Goal: Transaction & Acquisition: Purchase product/service

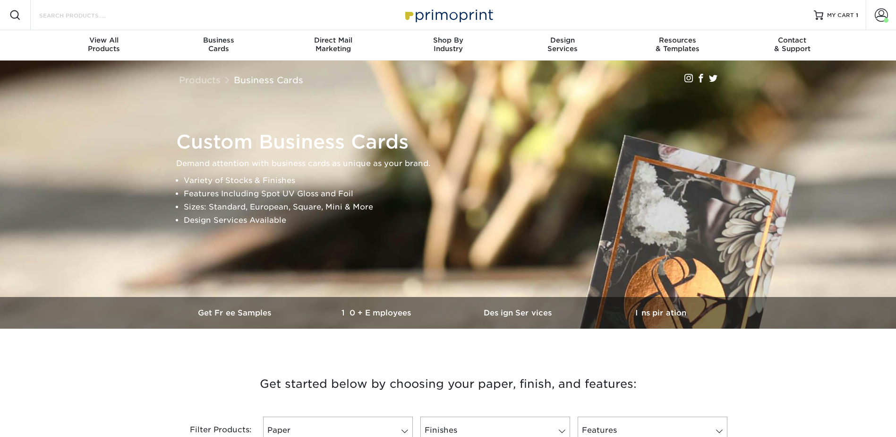
click at [103, 20] on input "Search Products" at bounding box center [84, 14] width 92 height 11
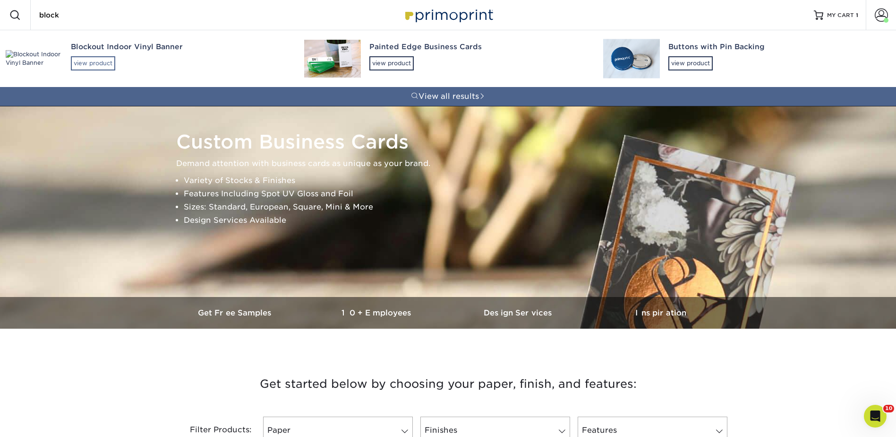
type input "block"
click at [87, 57] on div "view product" at bounding box center [93, 63] width 44 height 14
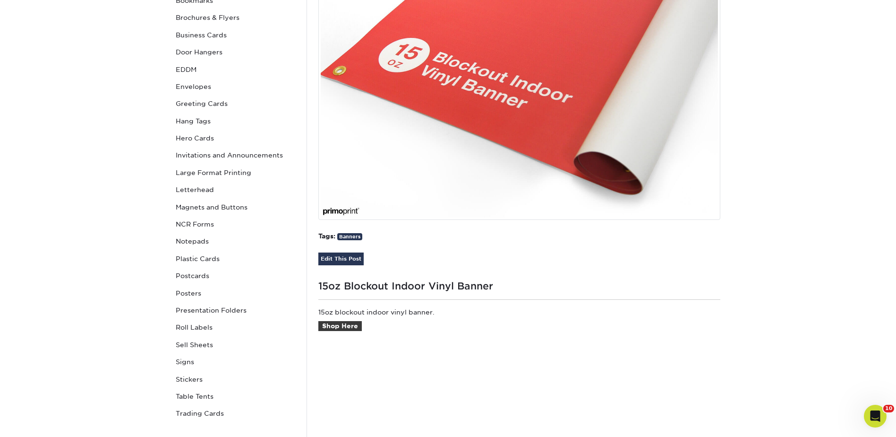
scroll to position [283, 0]
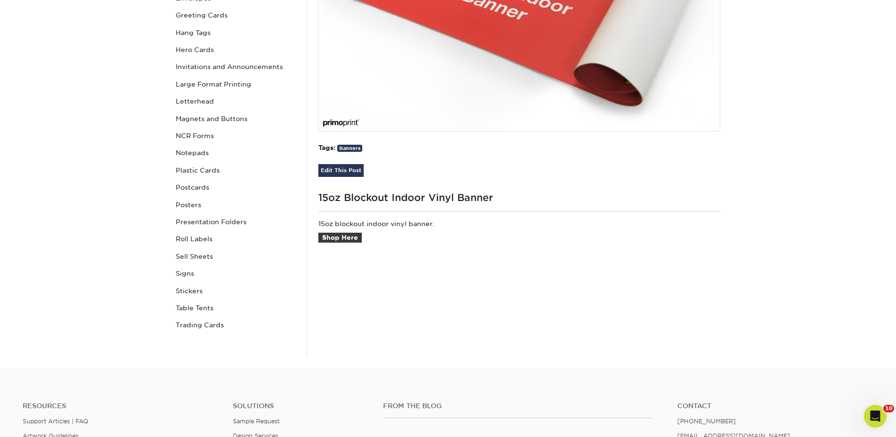
click at [412, 187] on div "15oz Blockout Indoor Vinyl Banner Gallery Banners 15oz Blockout Indoor Vinyl Ba…" at bounding box center [519, 87] width 425 height 539
click at [415, 194] on h1 "15oz Blockout Indoor Vinyl Banner" at bounding box center [519, 195] width 402 height 15
click at [415, 199] on h1 "15oz Blockout Indoor Vinyl Banner" at bounding box center [519, 195] width 402 height 15
click at [465, 160] on div "15oz Blockout Indoor Vinyl Banner Gallery Banners 15oz Blockout Indoor Vinyl Ba…" at bounding box center [519, 87] width 425 height 539
click at [344, 233] on link "Shop Here" at bounding box center [339, 237] width 43 height 10
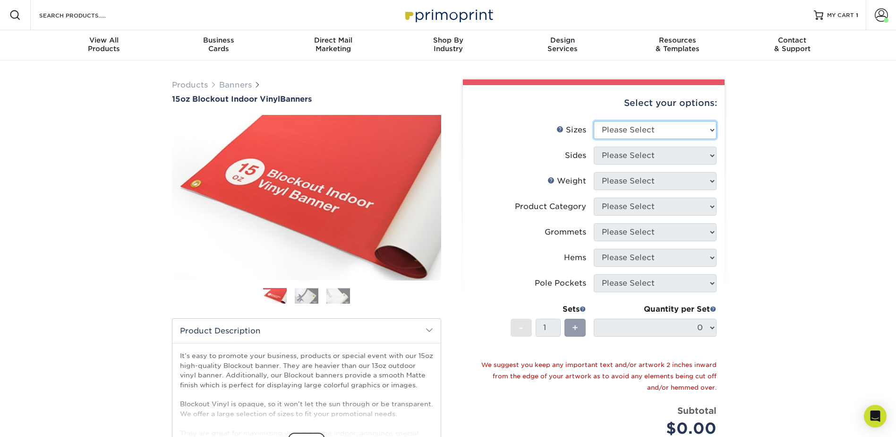
click at [635, 125] on select "Please Select 17" x 32" 18" x 24" 21" x 192" 22" x 35" 22" x 69" 24" x 36" 24" …" at bounding box center [655, 130] width 123 height 18
select select "30.00x36.00"
click at [594, 121] on select "Please Select 17" x 32" 18" x 24" 21" x 192" 22" x 35" 22" x 69" 24" x 36" 24" …" at bounding box center [655, 130] width 123 height 18
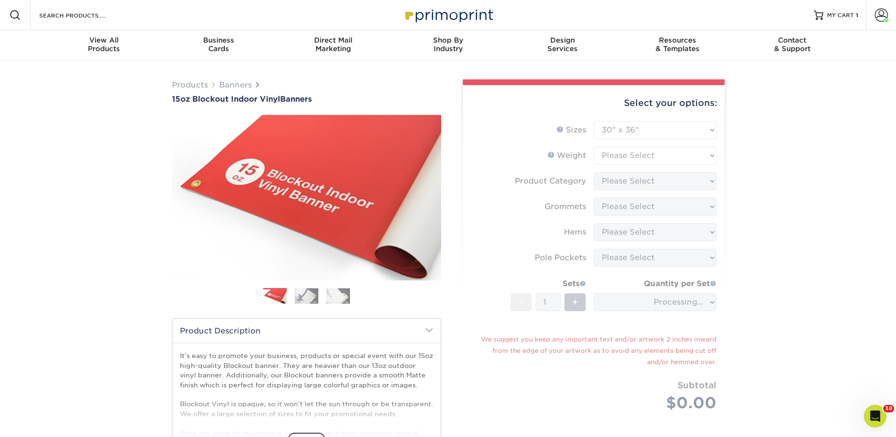
click at [611, 156] on form "Sizes Help Sizes Please Select 17" x 32" 18" x 24" 21" x 192" 22" x 35" 22" x 6…" at bounding box center [594, 277] width 247 height 312
click at [607, 154] on form "Sizes Help Sizes Please Select 17" x 32" 18" x 24" 21" x 192" 22" x 35" 22" x 6…" at bounding box center [594, 277] width 247 height 312
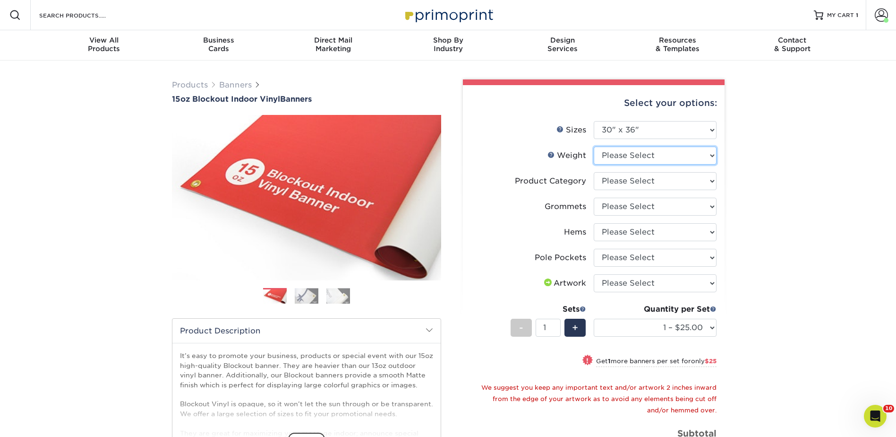
drag, startPoint x: 611, startPoint y: 157, endPoint x: 616, endPoint y: 165, distance: 9.7
click at [611, 157] on select "Please Select 15OZBLOCKOUT" at bounding box center [655, 155] width 123 height 18
select select "15OZBLOCKOUT"
click at [594, 146] on select "Please Select 15OZBLOCKOUT" at bounding box center [655, 155] width 123 height 18
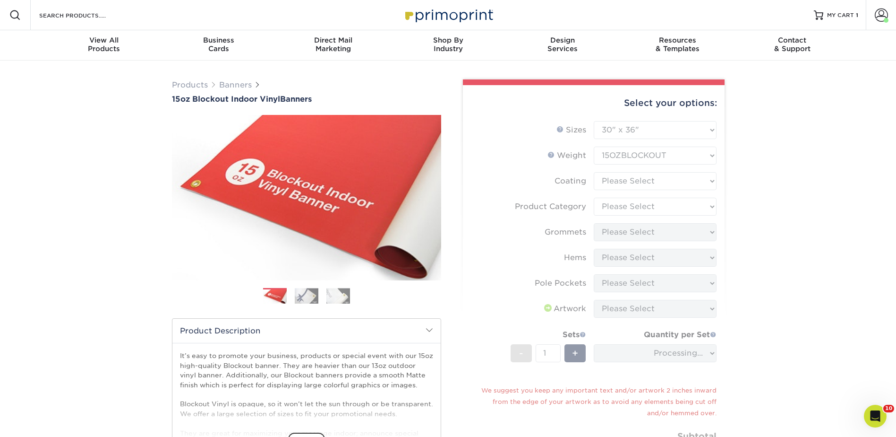
click at [617, 178] on form "Sizes Help Sizes Please Select 17" x 32" 18" x 24" 21" x 192" 22" x 35" 22" x 6…" at bounding box center [594, 302] width 247 height 363
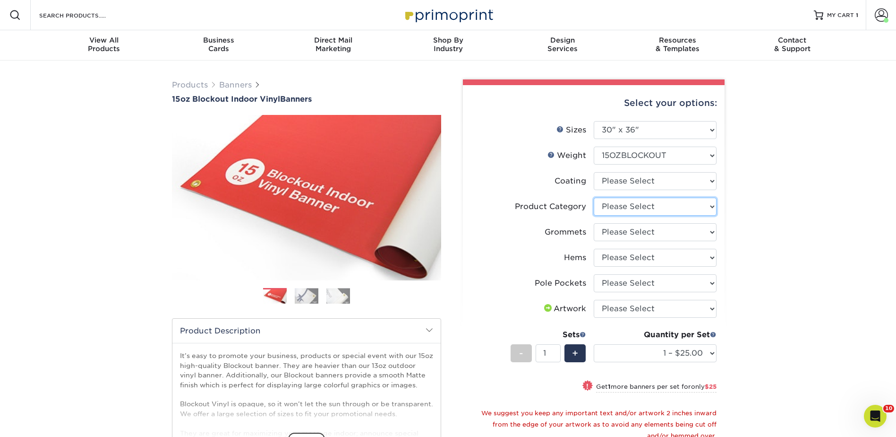
click at [614, 206] on select "Please Select 15oz Blockout Vinyl" at bounding box center [655, 207] width 123 height 18
select select "ab63990c-71be-4401-8343-b30abfa5ad7c"
click at [594, 198] on select "Please Select 15oz Blockout Vinyl" at bounding box center [655, 207] width 123 height 18
click at [609, 227] on select "Please Select No Grommets Yes, Grommet All 4 Corners Yes, Grommets Every 2 ft." at bounding box center [655, 232] width 123 height 18
select select "90d329df-db80-4206-b821-ff9d3f363977"
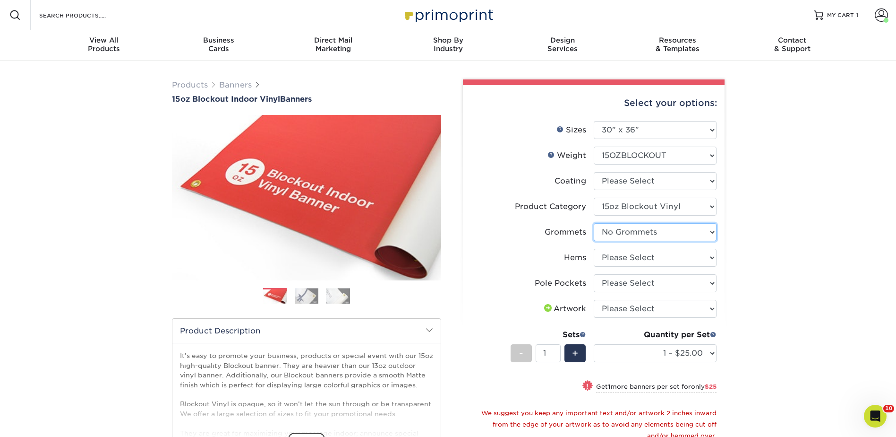
click at [594, 223] on select "Please Select No Grommets Yes, Grommet All 4 Corners Yes, Grommets Every 2 ft." at bounding box center [655, 232] width 123 height 18
drag, startPoint x: 609, startPoint y: 255, endPoint x: 610, endPoint y: 265, distance: 9.9
click at [609, 255] on select "Please Select No Hems/Pole Pockets Yes, Hems Top and Bottom Only Yes, Hems All …" at bounding box center [655, 258] width 123 height 18
select select "4e4ebf09-664b-4b70-8385-b564872d2e90"
click at [594, 249] on select "Please Select No Hems/Pole Pockets Yes, Hems Top and Bottom Only Yes, Hems All …" at bounding box center [655, 258] width 123 height 18
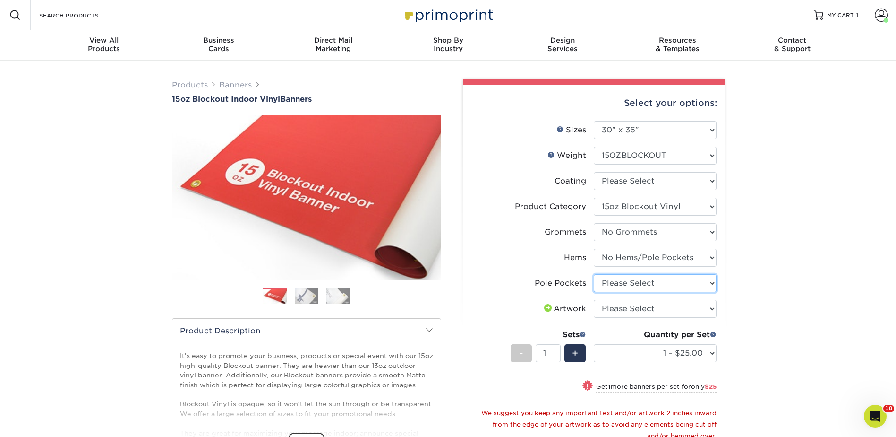
drag, startPoint x: 613, startPoint y: 283, endPoint x: 613, endPoint y: 293, distance: 10.4
click at [613, 283] on select "Please Select No Pole Pockets 2 in. Left and Right 2 in. Top and Bottom 4 in. L…" at bounding box center [655, 283] width 123 height 18
select select "462c5fe9-21e9-49a0-afb4-1c6e8664fe13"
click at [594, 274] on select "Please Select No Pole Pockets 2 in. Left and Right 2 in. Top and Bottom 4 in. L…" at bounding box center [655, 283] width 123 height 18
drag, startPoint x: 612, startPoint y: 308, endPoint x: 612, endPoint y: 318, distance: 10.9
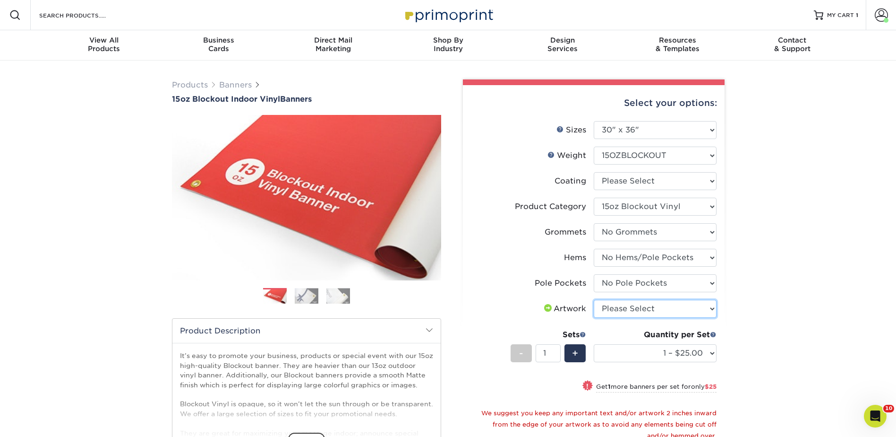
click at [612, 309] on select "Please Select I will upload files I need a design - $50" at bounding box center [655, 309] width 123 height 18
select select "upload"
click at [594, 300] on select "Please Select I will upload files I need a design - $50" at bounding box center [655, 309] width 123 height 18
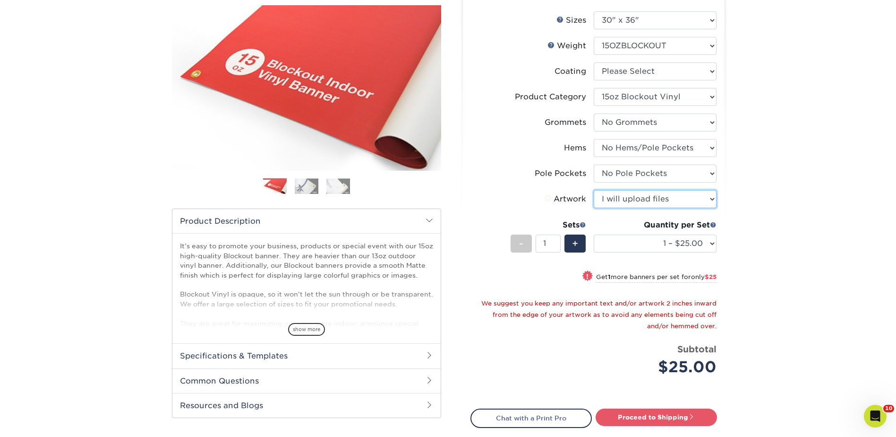
scroll to position [283, 0]
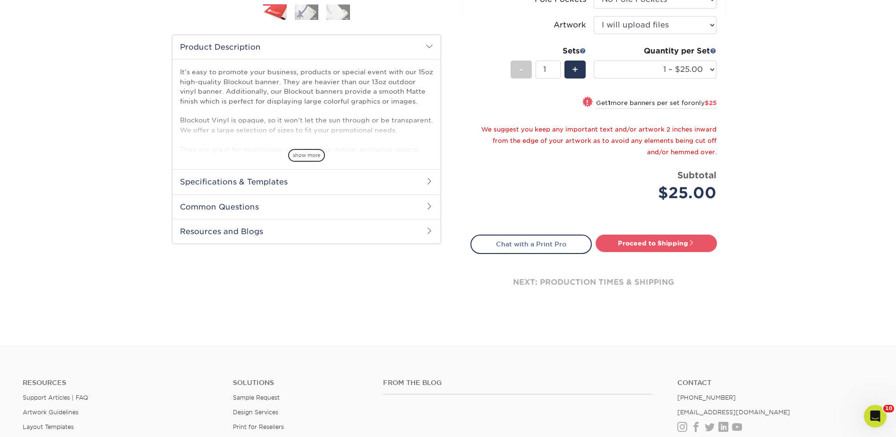
click at [628, 232] on div "Select your options: Sizes Help Sizes Please Select 17" x 32" 18" x 24" 21" x 1…" at bounding box center [594, 60] width 262 height 516
click at [642, 233] on div "Select your options: Sizes Help Sizes Please Select 17" x 32" 18" x 24" 21" x 1…" at bounding box center [594, 60] width 262 height 516
click at [647, 241] on link "Proceed to Shipping" at bounding box center [656, 242] width 121 height 17
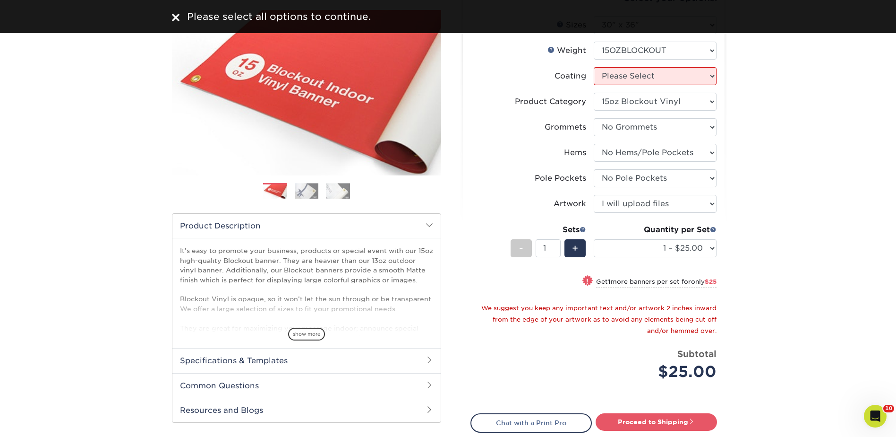
scroll to position [94, 0]
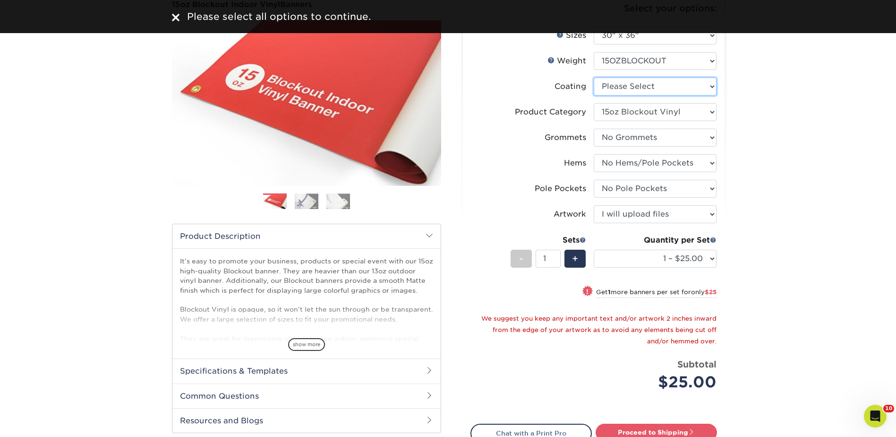
drag, startPoint x: 620, startPoint y: 79, endPoint x: 620, endPoint y: 91, distance: 11.3
click at [620, 79] on select at bounding box center [655, 86] width 123 height 18
select select "3e7618de-abca-4bda-9f97-8b9129e913d8"
click at [594, 77] on select at bounding box center [655, 86] width 123 height 18
select select "-1"
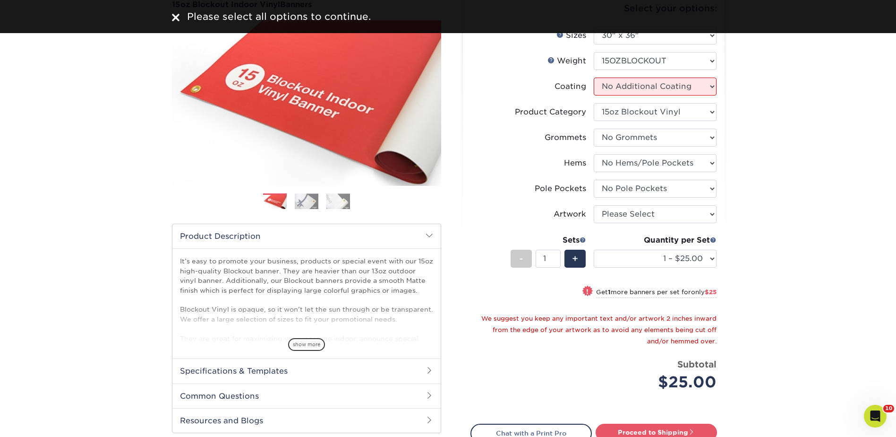
select select "-1"
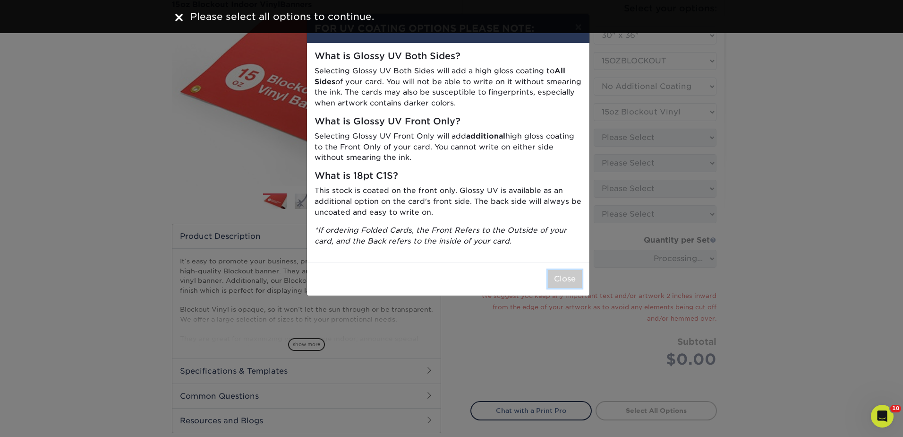
drag, startPoint x: 568, startPoint y: 278, endPoint x: 608, endPoint y: 283, distance: 39.5
click at [568, 278] on button "Close" at bounding box center [565, 279] width 34 height 18
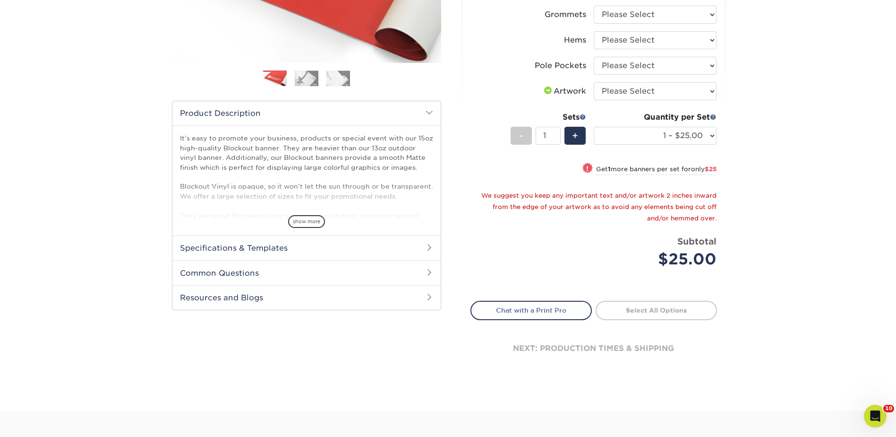
scroll to position [142, 0]
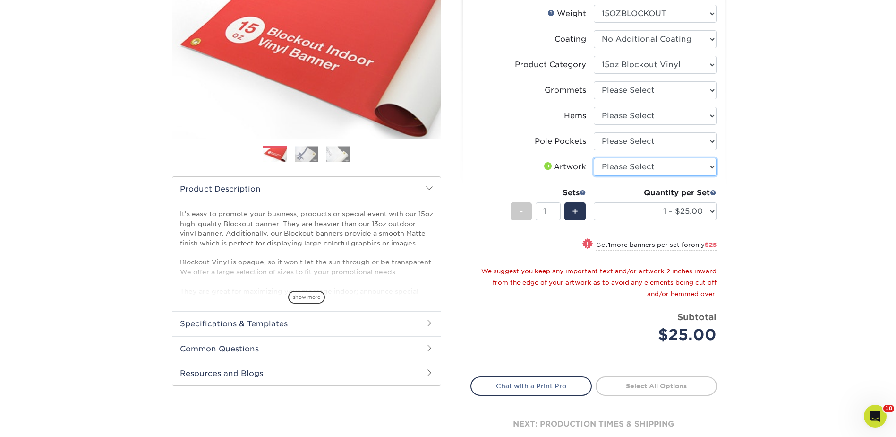
drag, startPoint x: 641, startPoint y: 164, endPoint x: 641, endPoint y: 177, distance: 12.8
click at [641, 164] on select "Please Select I will upload files I need a design - $50" at bounding box center [655, 167] width 123 height 18
select select "upload"
click at [594, 158] on select "Please Select I will upload files I need a design - $50" at bounding box center [655, 167] width 123 height 18
click at [640, 141] on select "Please Select No Pole Pockets 2 in. Left and Right 2 in. Top and Bottom 4 in. L…" at bounding box center [655, 141] width 123 height 18
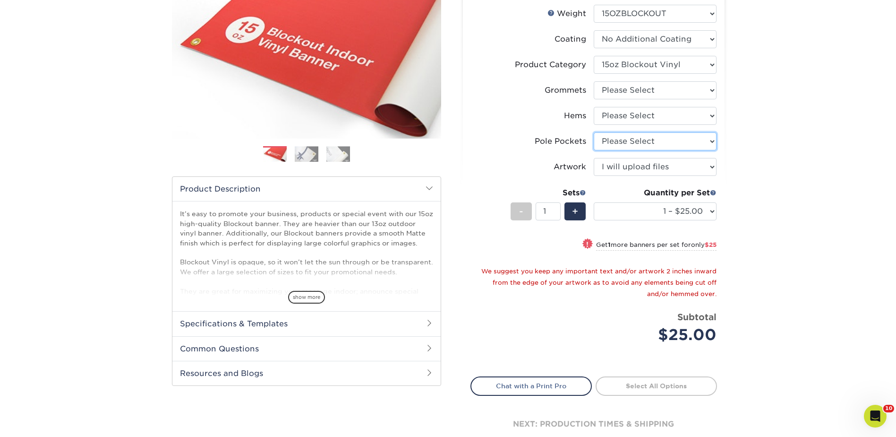
select select "462c5fe9-21e9-49a0-afb4-1c6e8664fe13"
click at [594, 132] on select "Please Select No Pole Pockets 2 in. Left and Right 2 in. Top and Bottom 4 in. L…" at bounding box center [655, 141] width 123 height 18
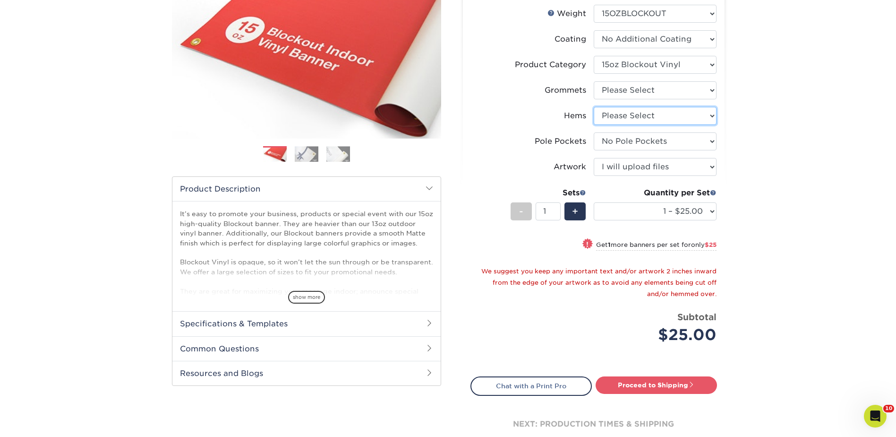
drag, startPoint x: 636, startPoint y: 114, endPoint x: 637, endPoint y: 125, distance: 11.0
click at [636, 114] on select "Please Select No Hems/Pole Pockets Yes, Hems Top and Bottom Only Yes, Hems All …" at bounding box center [655, 116] width 123 height 18
select select "4e4ebf09-664b-4b70-8385-b564872d2e90"
click at [594, 107] on select "Please Select No Hems/Pole Pockets Yes, Hems Top and Bottom Only Yes, Hems All …" at bounding box center [655, 116] width 123 height 18
click at [636, 96] on select "Please Select No Grommets Yes, Grommet All 4 Corners Yes, Grommets Every 2 ft." at bounding box center [655, 90] width 123 height 18
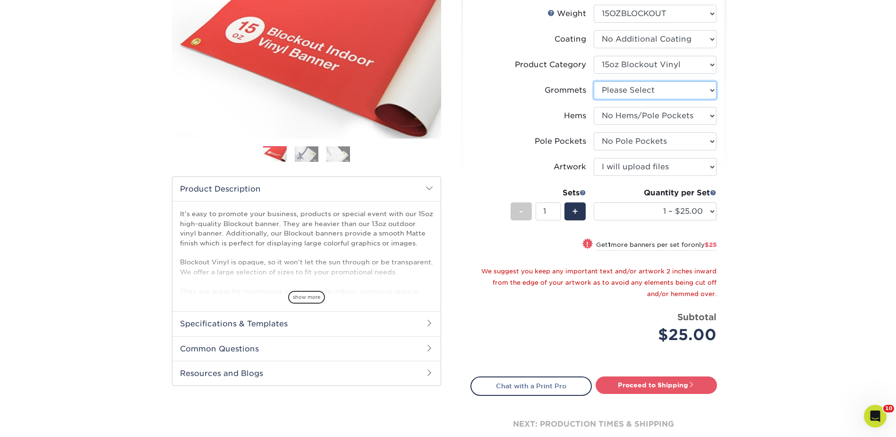
select select "90d329df-db80-4206-b821-ff9d3f363977"
click at [594, 81] on select "Please Select No Grommets Yes, Grommet All 4 Corners Yes, Grommets Every 2 ft." at bounding box center [655, 90] width 123 height 18
click at [665, 383] on link "Proceed to Shipping" at bounding box center [656, 384] width 121 height 17
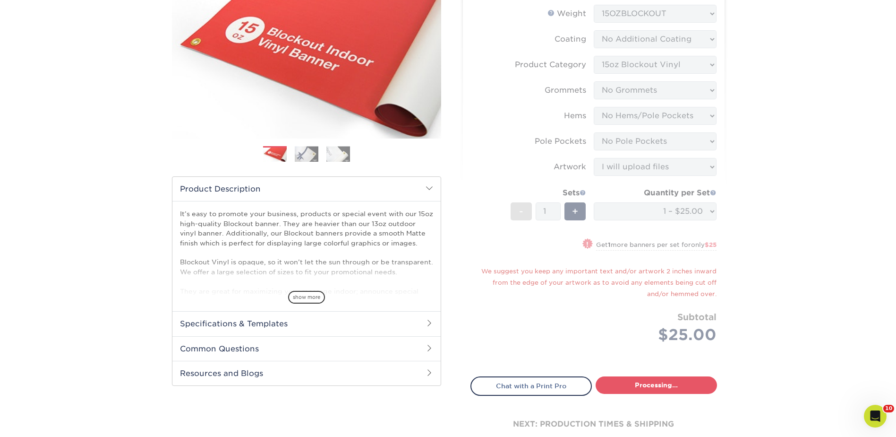
select select "c598daa1-8e66-45da-a5d6-3ed4c4d129f3"
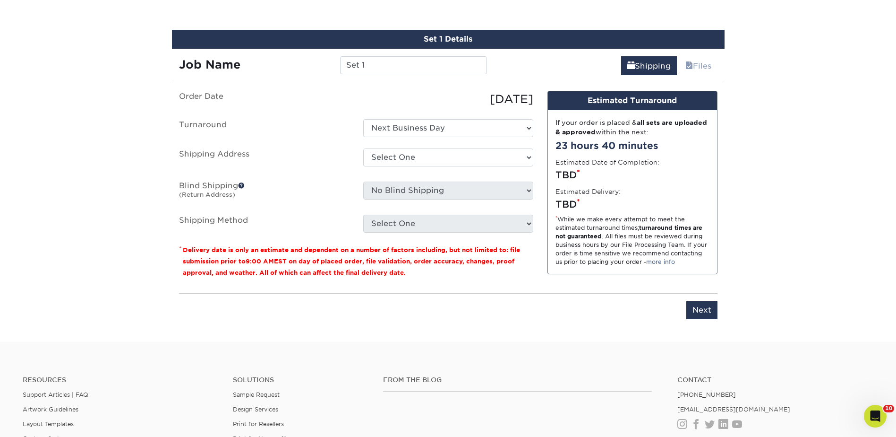
scroll to position [544, 0]
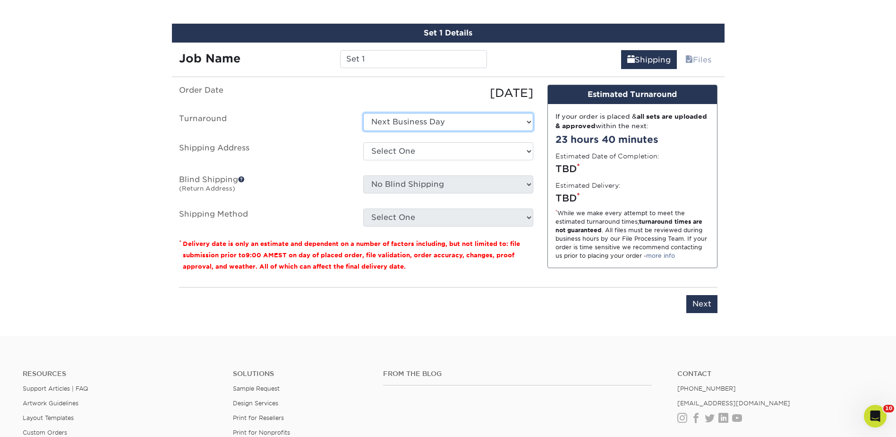
click at [412, 118] on select "Select One Next Business Day" at bounding box center [448, 122] width 170 height 18
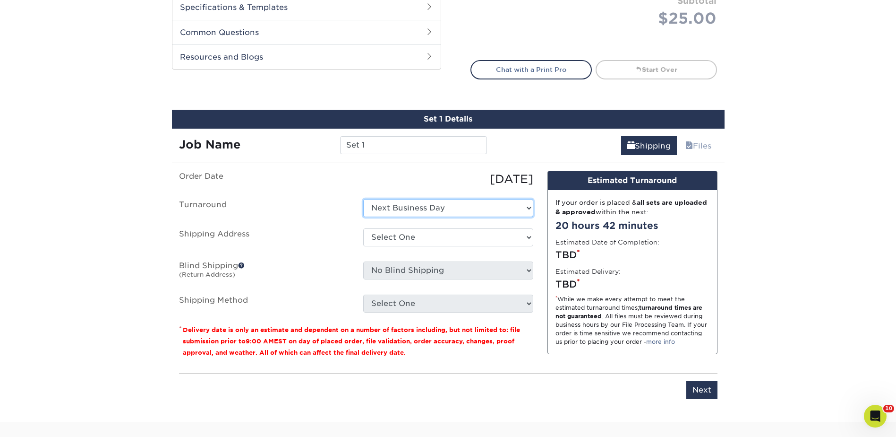
scroll to position [402, 0]
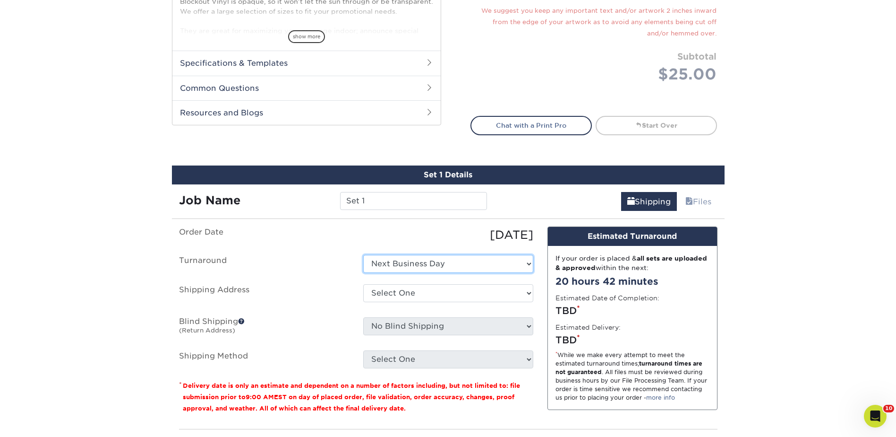
click at [415, 259] on select "Select One Next Business Day" at bounding box center [448, 264] width 170 height 18
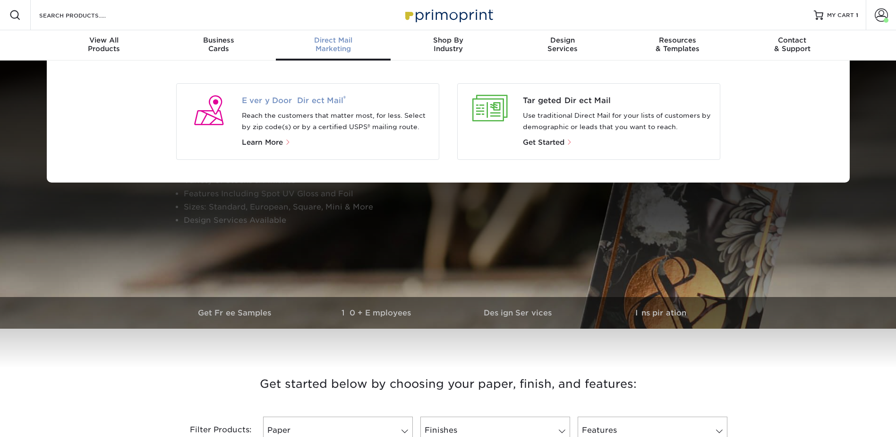
drag, startPoint x: 308, startPoint y: 107, endPoint x: 302, endPoint y: 104, distance: 6.6
click at [308, 107] on div "Every Door Direct Mail ® Reach the customers that matter most, for less. Select…" at bounding box center [340, 121] width 197 height 53
click at [284, 98] on span "Every Door Direct Mail ®" at bounding box center [336, 100] width 189 height 11
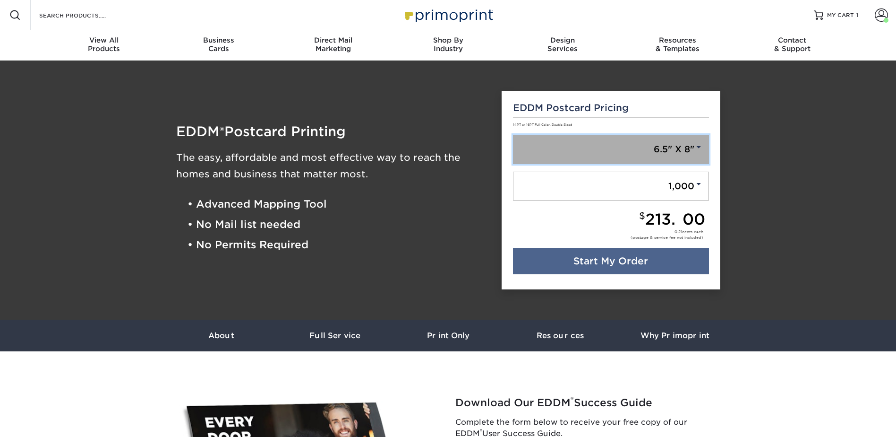
click at [627, 154] on link "6.5" X 8"" at bounding box center [611, 149] width 196 height 29
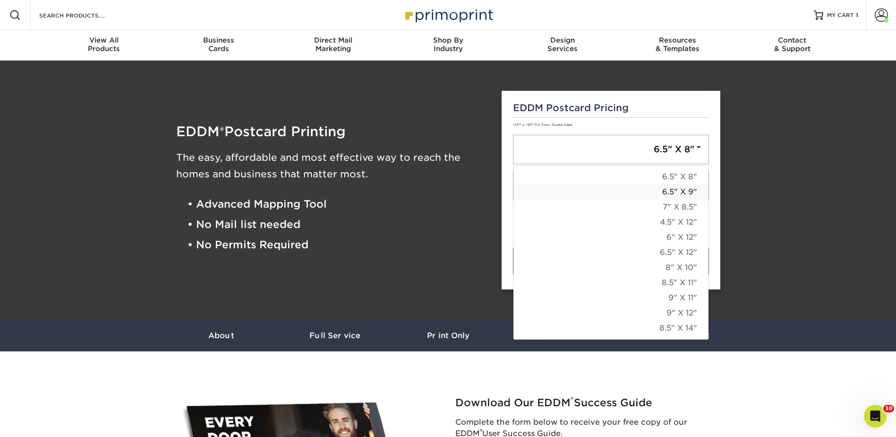
click at [656, 185] on link "6.5" X 9"" at bounding box center [611, 191] width 195 height 15
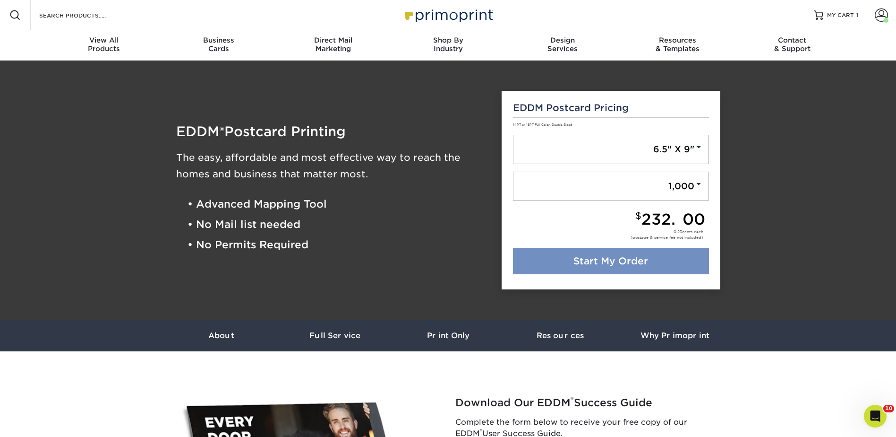
click at [648, 259] on link "Start My Order" at bounding box center [611, 261] width 196 height 26
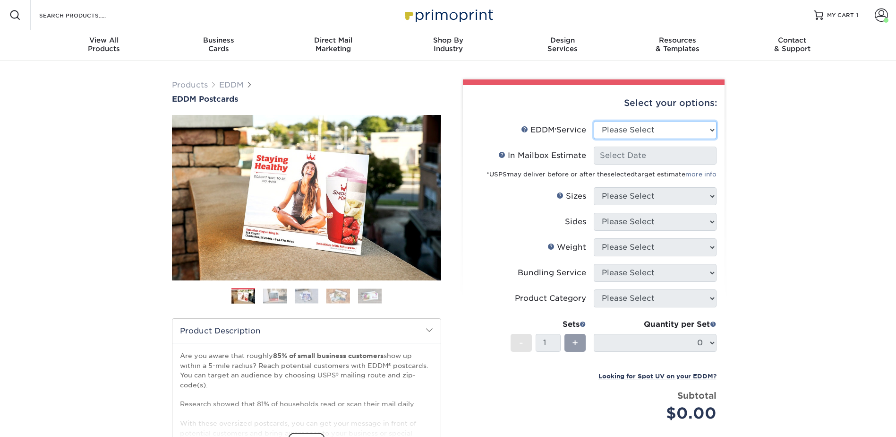
click at [627, 129] on select "Please Select Full Service Print Only" at bounding box center [655, 130] width 123 height 18
select select "full_service"
click at [594, 121] on select "Please Select Full Service Print Only" at bounding box center [655, 130] width 123 height 18
select select "-1"
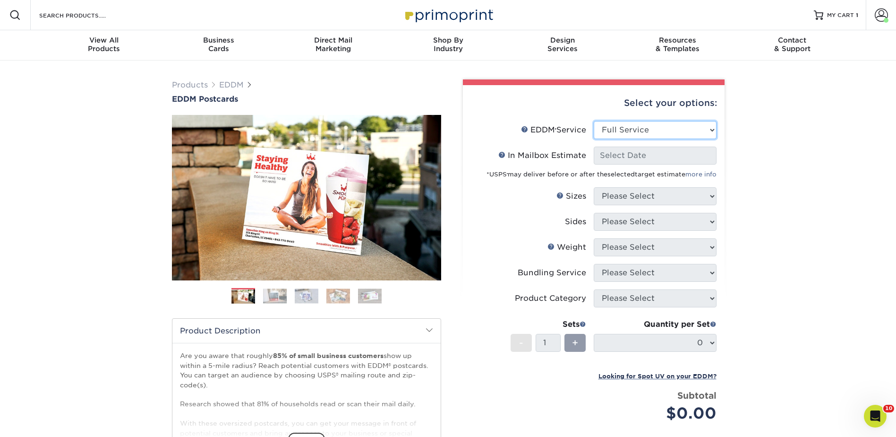
select select "-1"
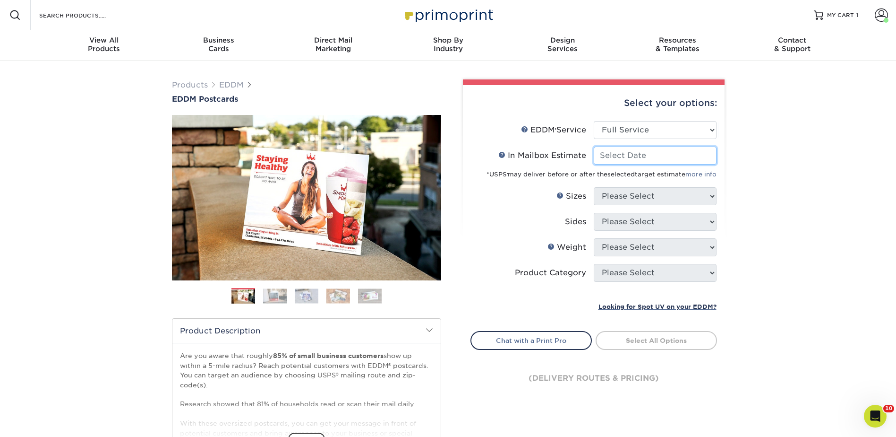
click at [614, 151] on input "In Mailbox Estimate Help In Mailbox Estimate" at bounding box center [655, 155] width 123 height 18
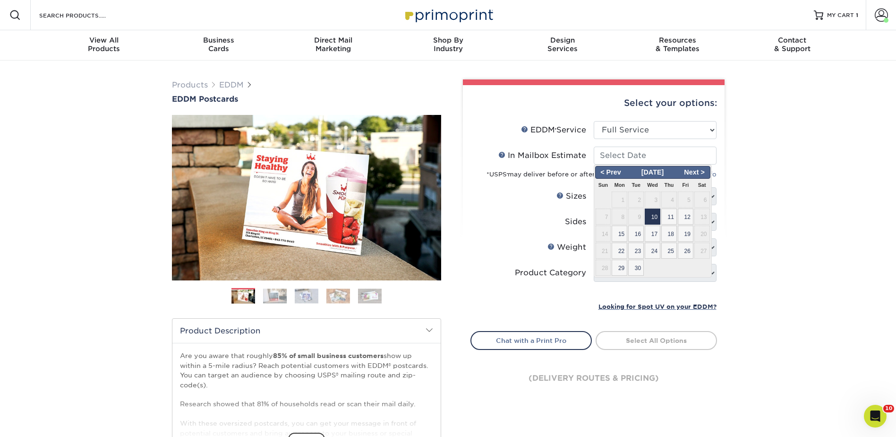
click at [660, 214] on span "10" at bounding box center [653, 216] width 16 height 16
type input "2025-09-10"
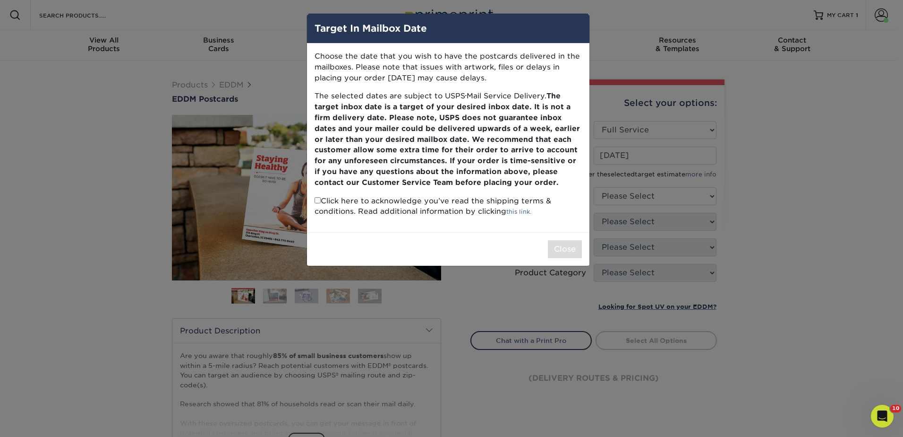
click at [317, 199] on input "checkbox" at bounding box center [318, 200] width 6 height 6
checkbox input "true"
click at [567, 251] on button "Close" at bounding box center [565, 249] width 34 height 18
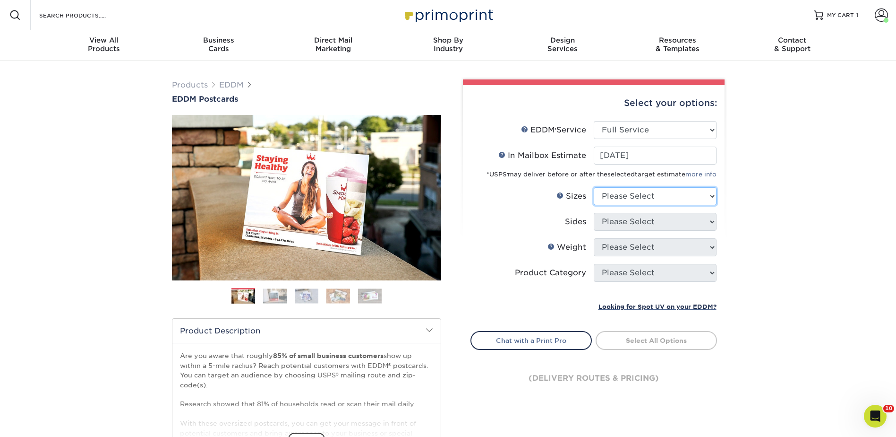
click at [627, 194] on select "Please Select 4.5" x 12" 6" x 12" 6.5" x 8" 6.5" x 9" 6.5" x 12" 7" x 8.5" 8" x…" at bounding box center [655, 196] width 123 height 18
select select "6.50x9.00"
click at [594, 187] on select "Please Select 4.5" x 12" 6" x 12" 6.5" x 8" 6.5" x 9" 6.5" x 12" 7" x 8.5" 8" x…" at bounding box center [655, 196] width 123 height 18
drag, startPoint x: 631, startPoint y: 217, endPoint x: 632, endPoint y: 230, distance: 12.3
click at [631, 217] on select "Please Select Print Both Sides Print Front Only" at bounding box center [655, 222] width 123 height 18
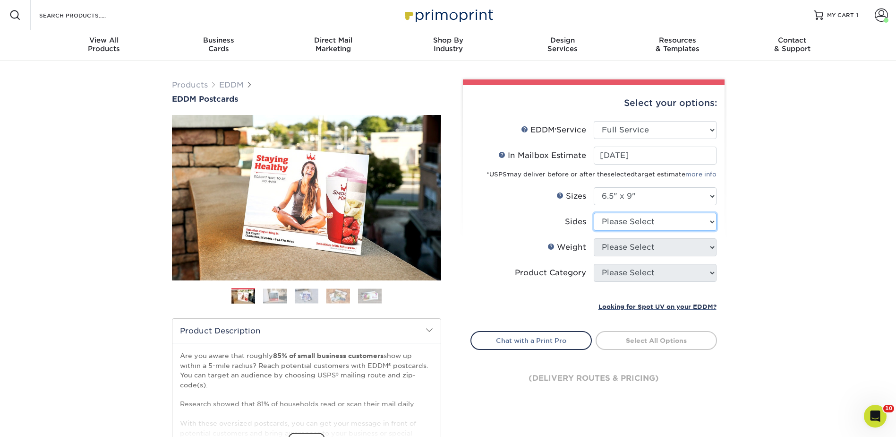
select select "13abbda7-1d64-4f25-8bb2-c179b224825d"
click at [594, 213] on select "Please Select Print Both Sides Print Front Only" at bounding box center [655, 222] width 123 height 18
drag, startPoint x: 614, startPoint y: 247, endPoint x: 618, endPoint y: 256, distance: 9.7
click at [614, 247] on select "Please Select 16PT 14PT" at bounding box center [655, 247] width 123 height 18
select select "16PT"
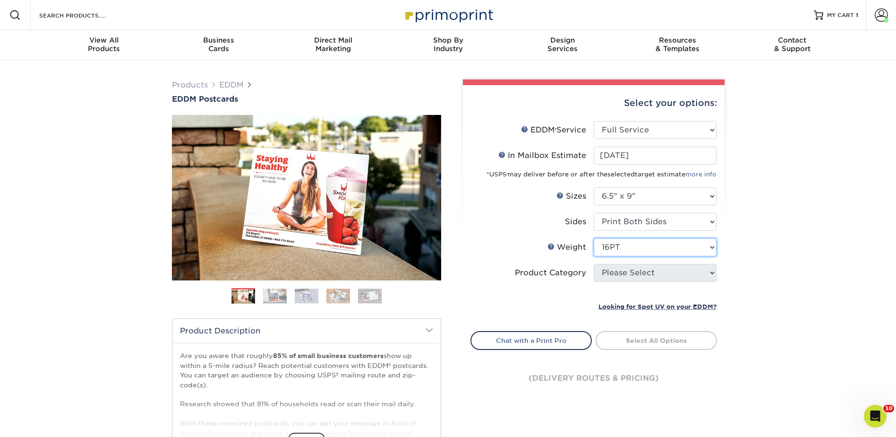
click at [594, 238] on select "Please Select 16PT 14PT" at bounding box center [655, 247] width 123 height 18
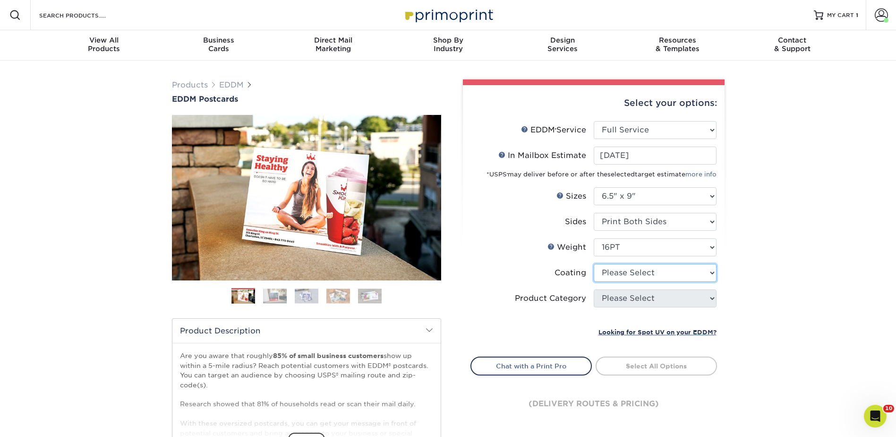
drag, startPoint x: 618, startPoint y: 269, endPoint x: 618, endPoint y: 280, distance: 11.3
click at [618, 269] on select at bounding box center [655, 273] width 123 height 18
select select "121bb7b5-3b4d-429f-bd8d-bbf80e953313"
click at [594, 264] on select at bounding box center [655, 273] width 123 height 18
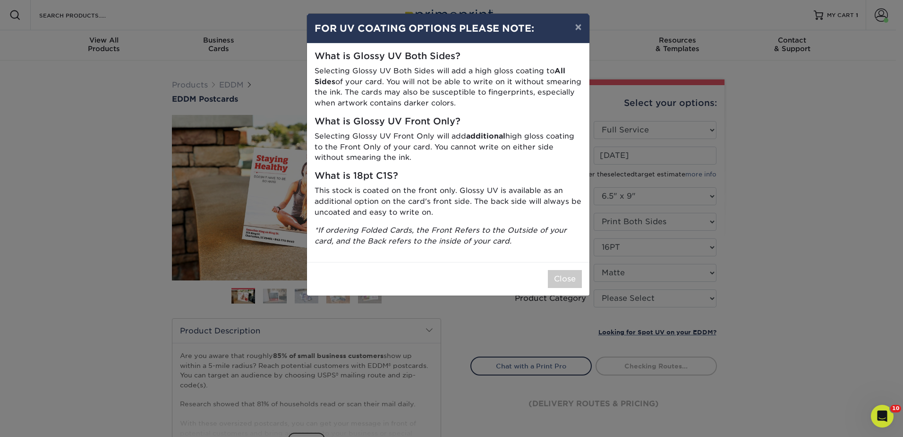
click at [615, 297] on div "× FOR UV COATING OPTIONS PLEASE NOTE: What is Glossy UV Both Sides? Selecting G…" at bounding box center [451, 218] width 903 height 437
click at [577, 283] on button "Close" at bounding box center [565, 279] width 34 height 18
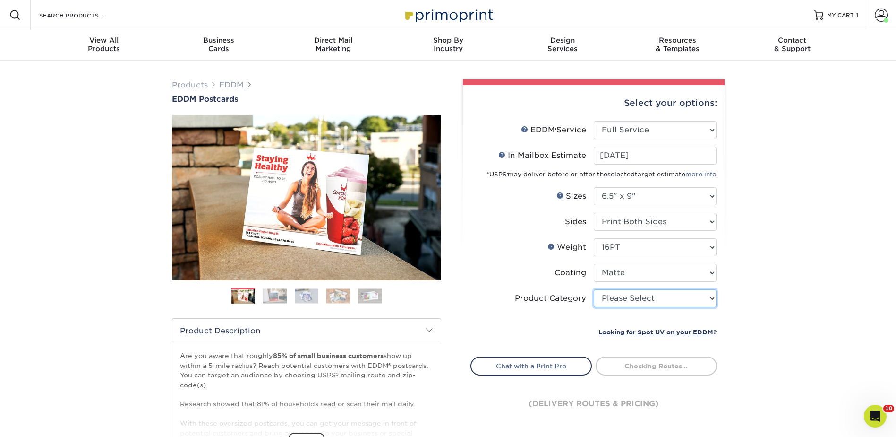
drag, startPoint x: 630, startPoint y: 300, endPoint x: 633, endPoint y: 306, distance: 6.6
click at [630, 300] on select "Please Select Postcards" at bounding box center [655, 298] width 123 height 18
select select "9b7272e0-d6c8-4c3c-8e97-d3a1bcdab858"
click at [594, 289] on select "Please Select Postcards" at bounding box center [655, 298] width 123 height 18
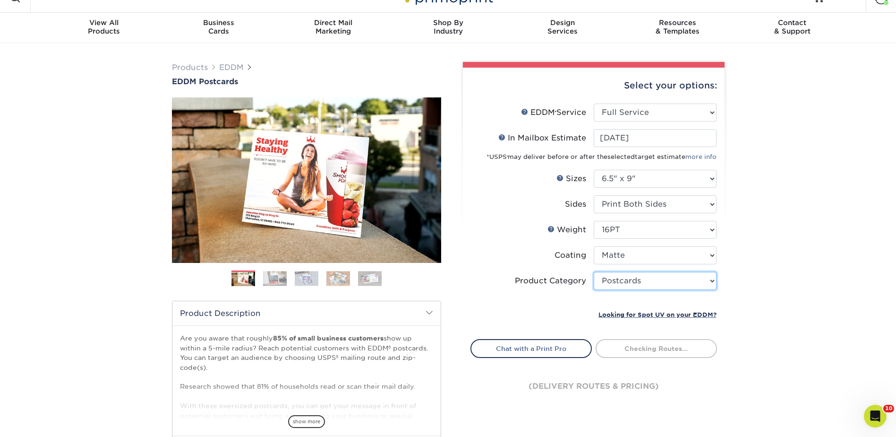
scroll to position [47, 0]
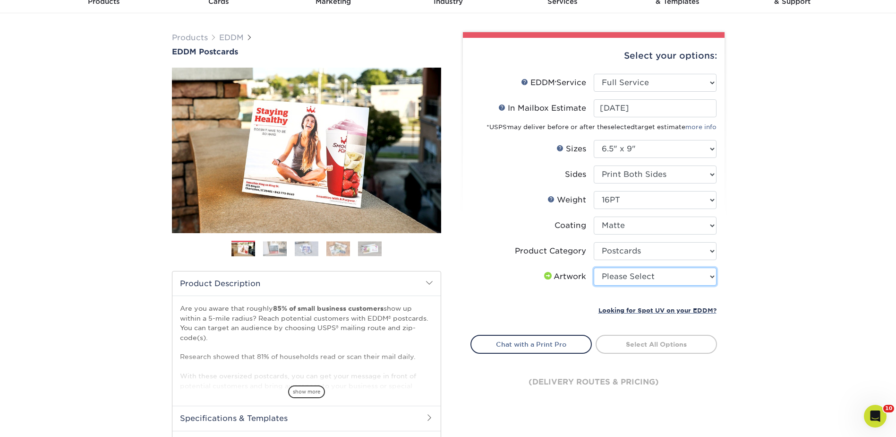
click at [617, 274] on select "Please Select I will upload files I need a design - $150" at bounding box center [655, 276] width 123 height 18
select select "upload"
click at [594, 267] on select "Please Select I will upload files I need a design - $150" at bounding box center [655, 276] width 123 height 18
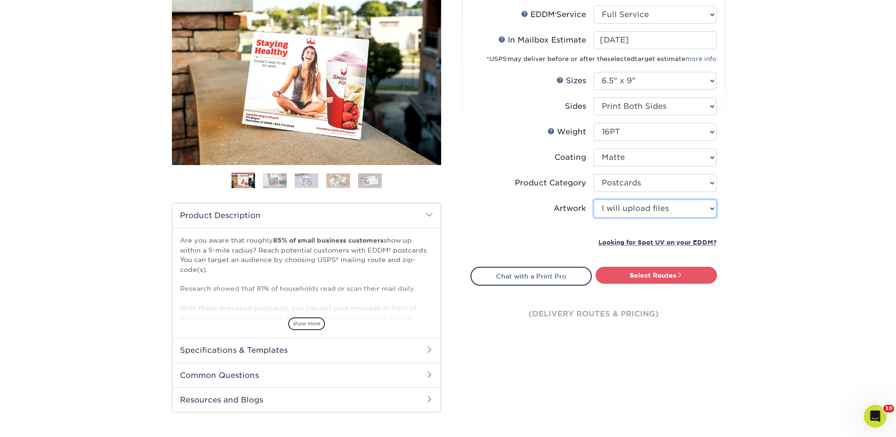
scroll to position [236, 0]
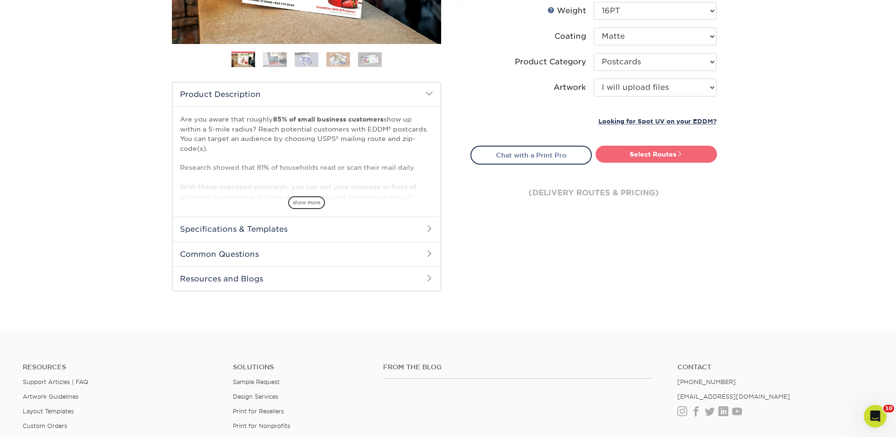
click at [637, 156] on link "Select Routes" at bounding box center [656, 154] width 121 height 17
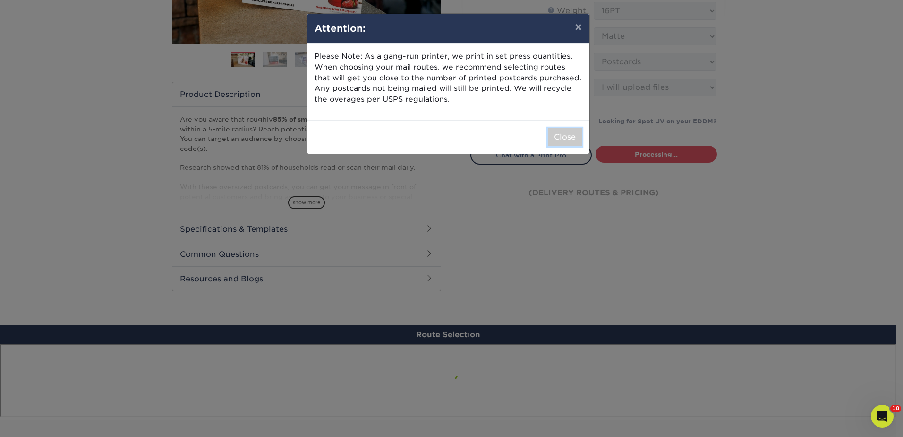
click at [557, 136] on button "Close" at bounding box center [565, 137] width 34 height 18
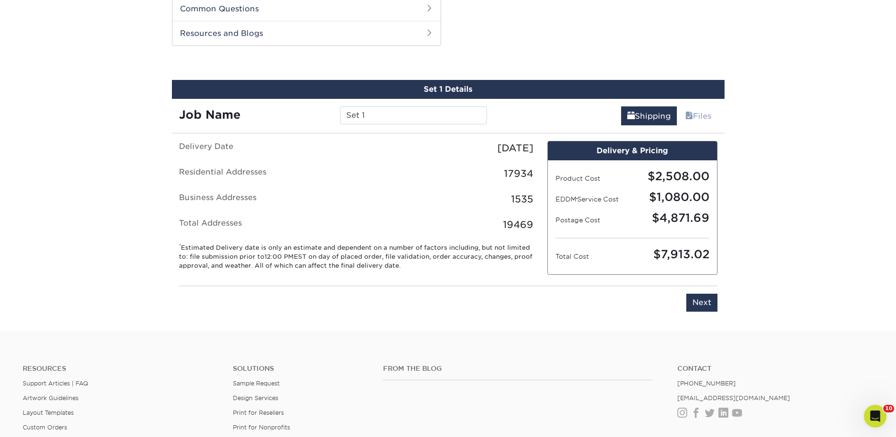
scroll to position [481, 0]
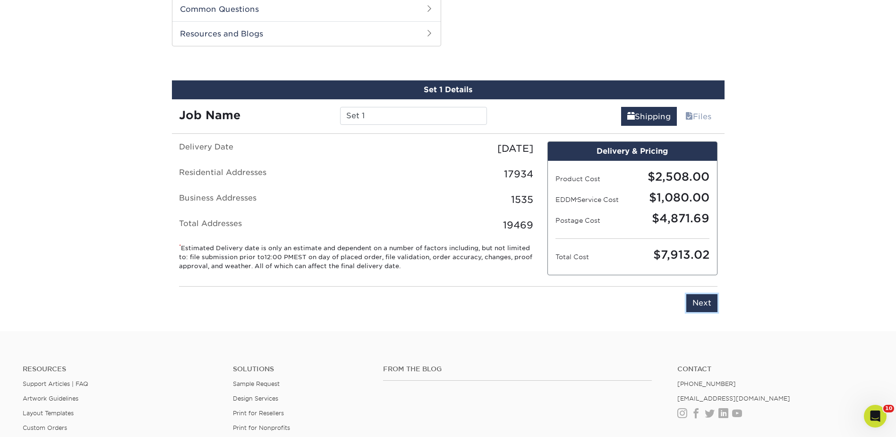
click at [695, 305] on input "Next" at bounding box center [702, 303] width 31 height 18
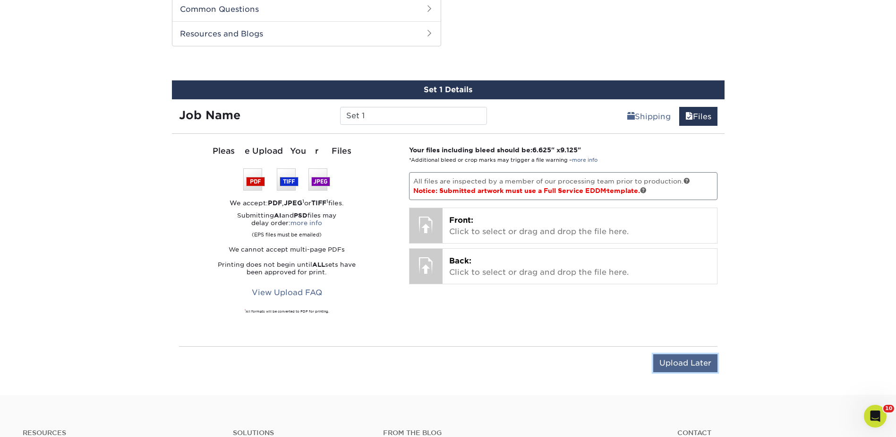
click at [683, 362] on input "Upload Later" at bounding box center [685, 363] width 64 height 18
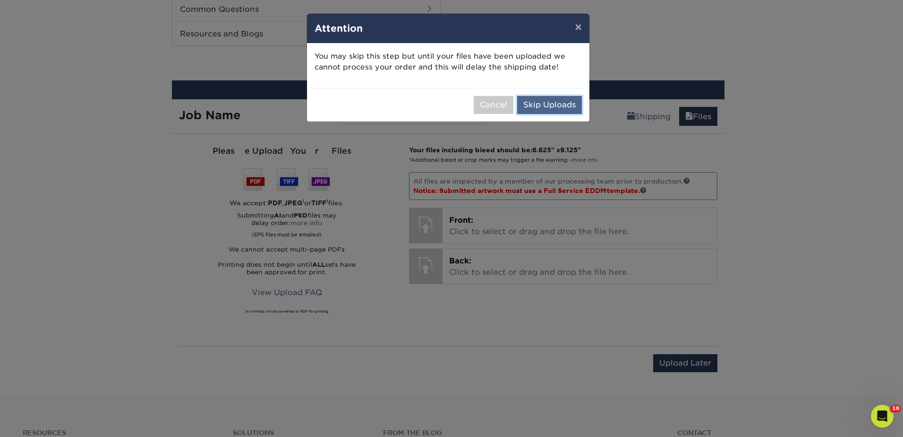
click at [560, 104] on button "Skip Uploads" at bounding box center [549, 105] width 65 height 18
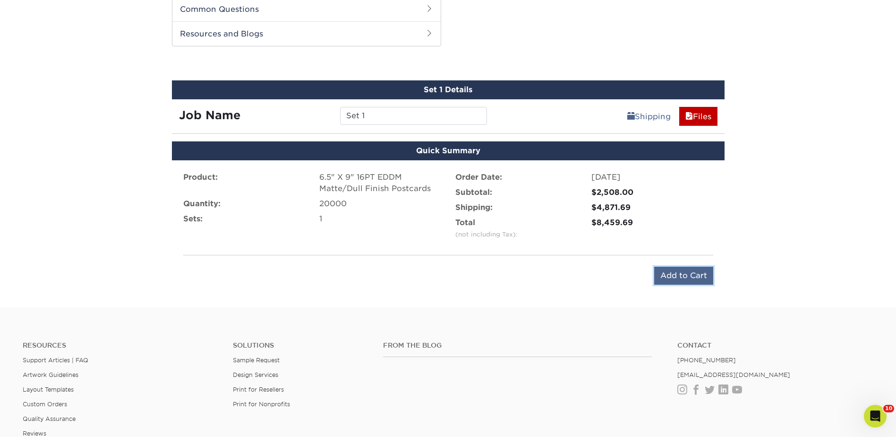
click at [686, 282] on input "Add to Cart" at bounding box center [683, 275] width 59 height 18
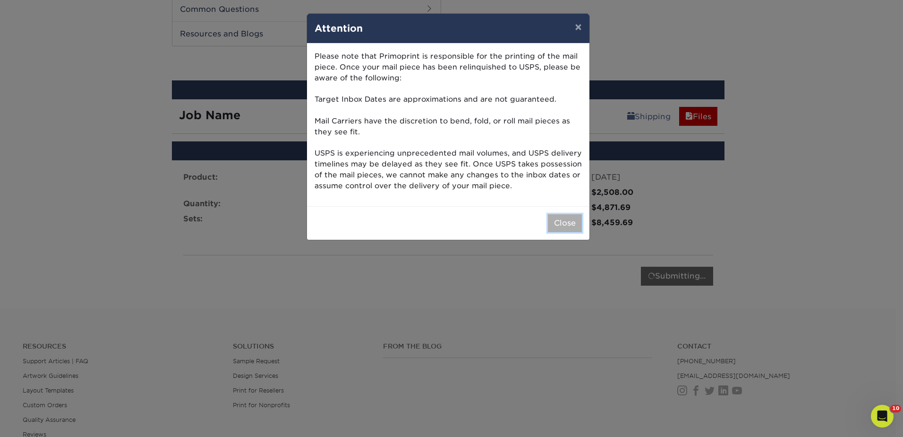
click at [564, 220] on button "Close" at bounding box center [565, 223] width 34 height 18
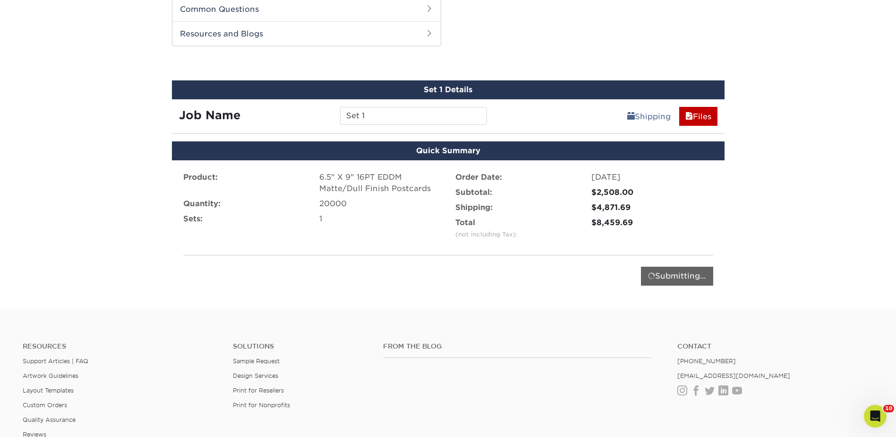
scroll to position [0, 0]
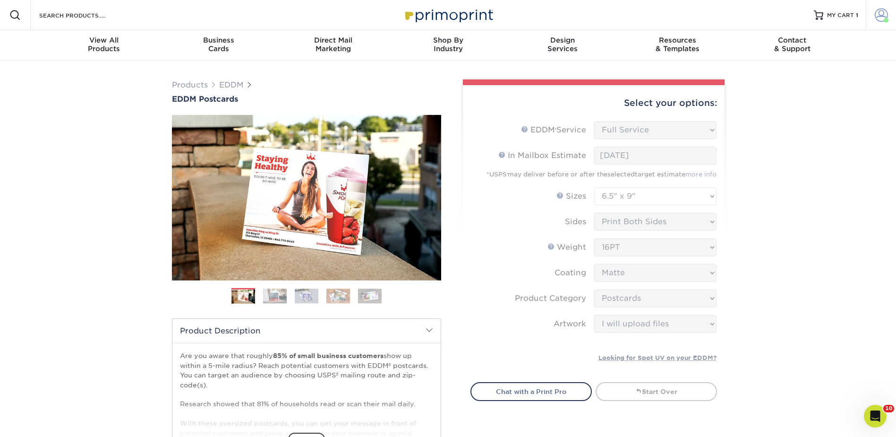
click at [875, 10] on span at bounding box center [881, 15] width 13 height 13
